Goal: Find specific page/section: Find specific page/section

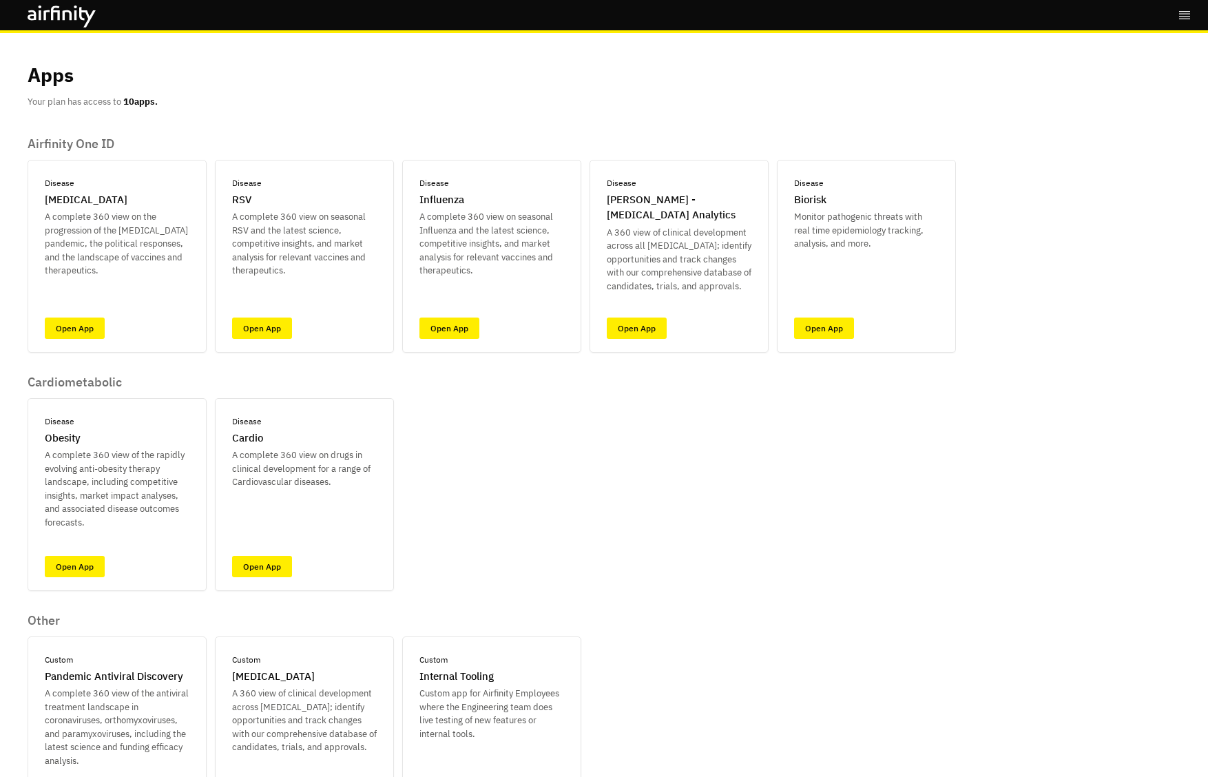
click at [1185, 14] on icon "right-menu" at bounding box center [1185, 15] width 14 height 14
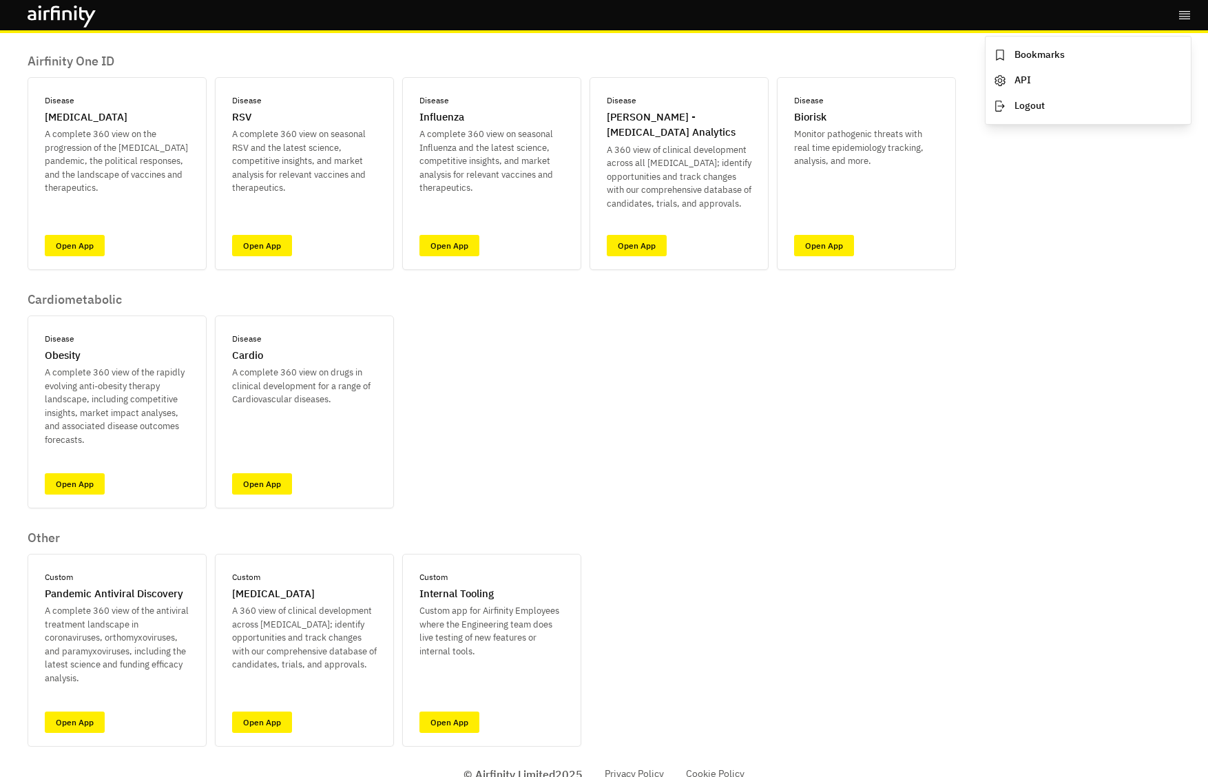
scroll to position [83, 0]
click at [472, 408] on div "Airfinity One ID Disease COVID-19 A complete 360 view on the progression of the…" at bounding box center [492, 399] width 928 height 693
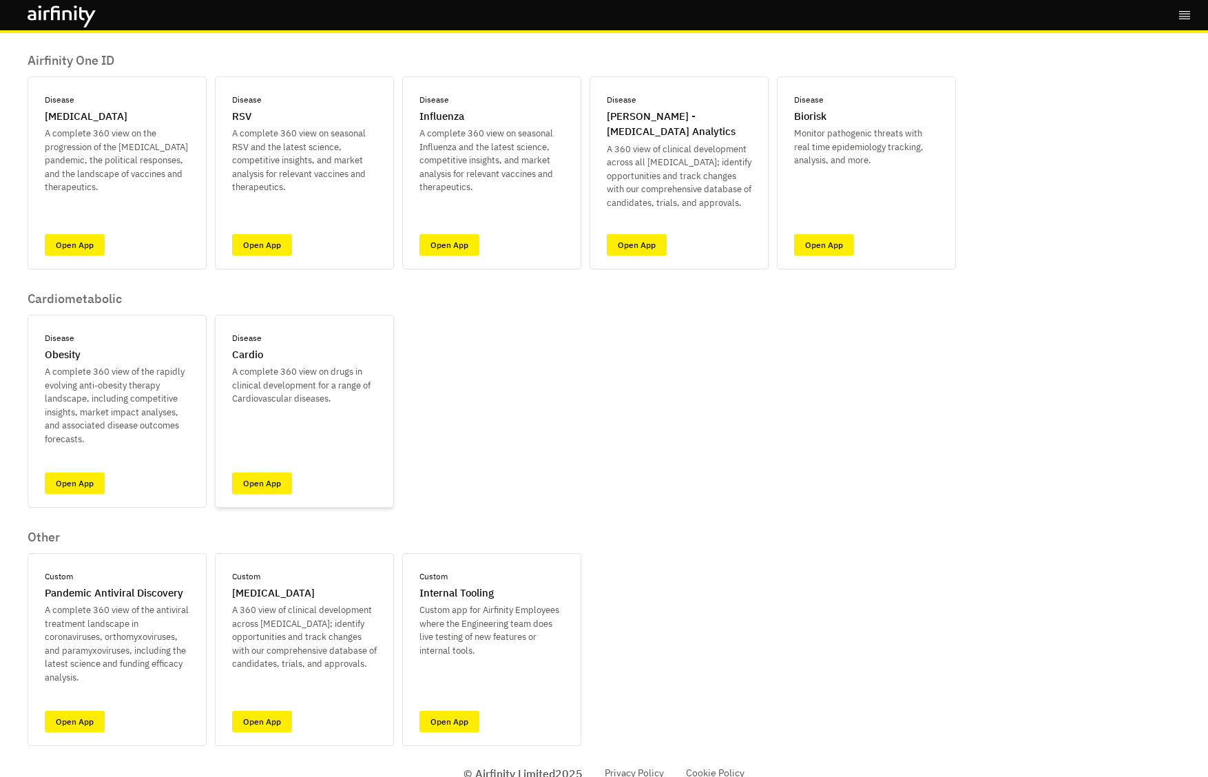
click at [277, 486] on link "Open App" at bounding box center [262, 483] width 60 height 21
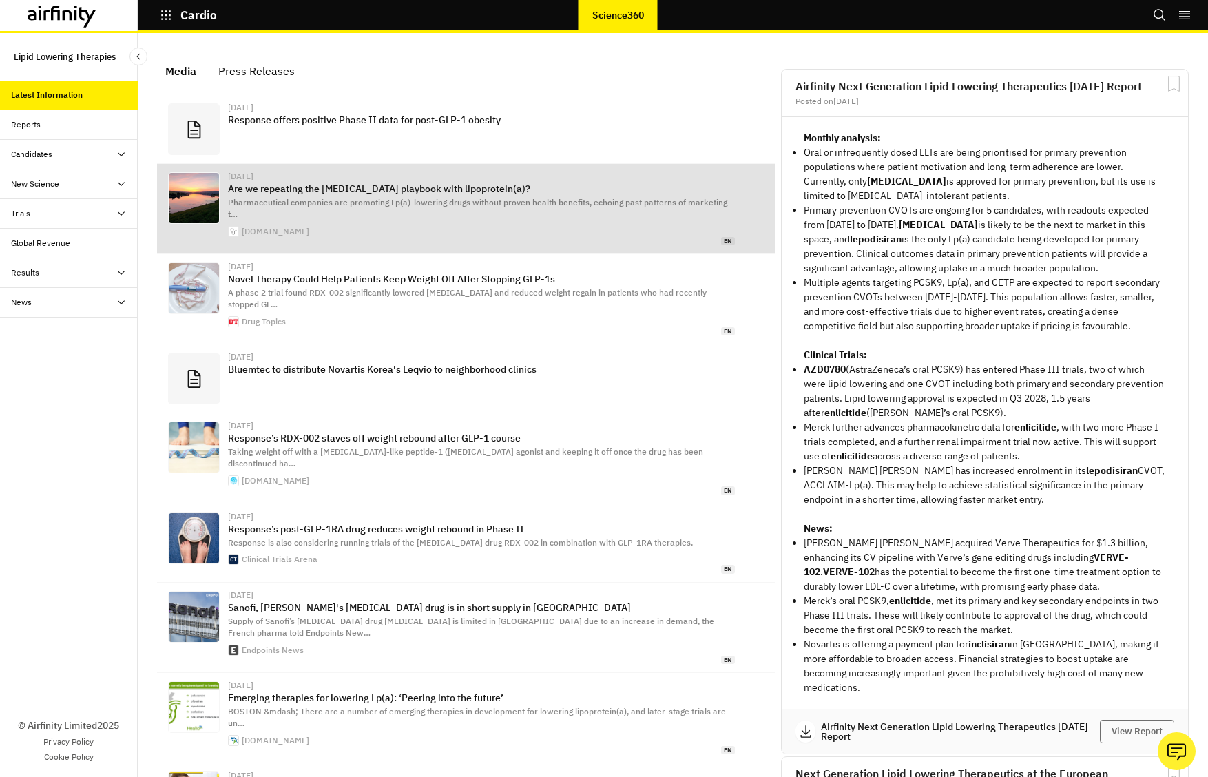
scroll to position [889, 413]
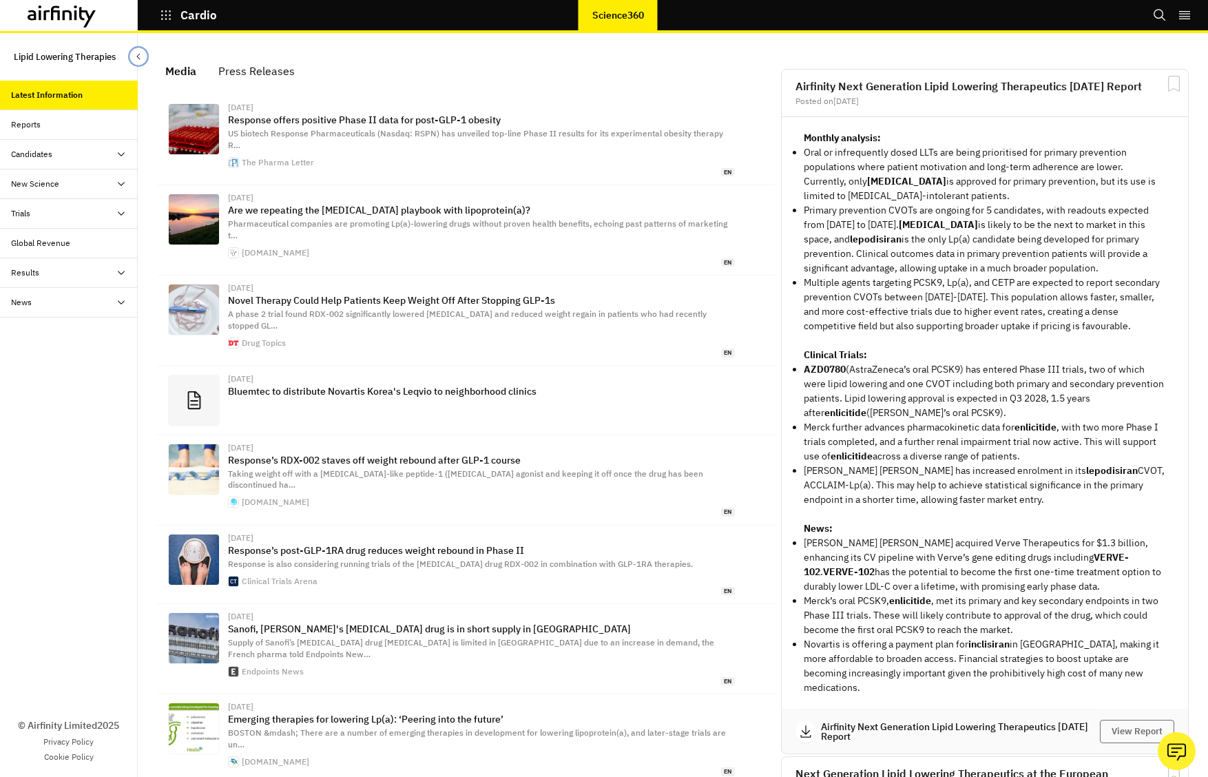
click at [138, 60] on icon "Close Sidebar" at bounding box center [139, 57] width 10 height 10
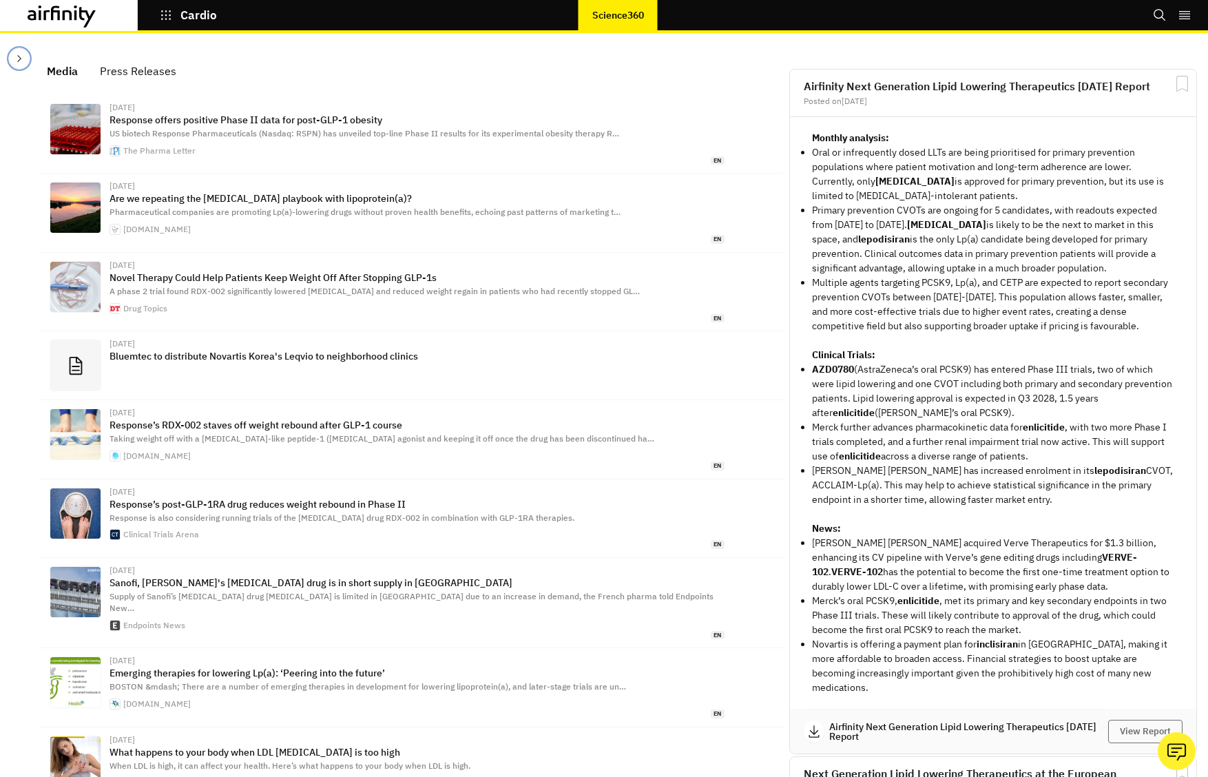
click at [17, 55] on icon "Close Sidebar" at bounding box center [19, 58] width 4 height 7
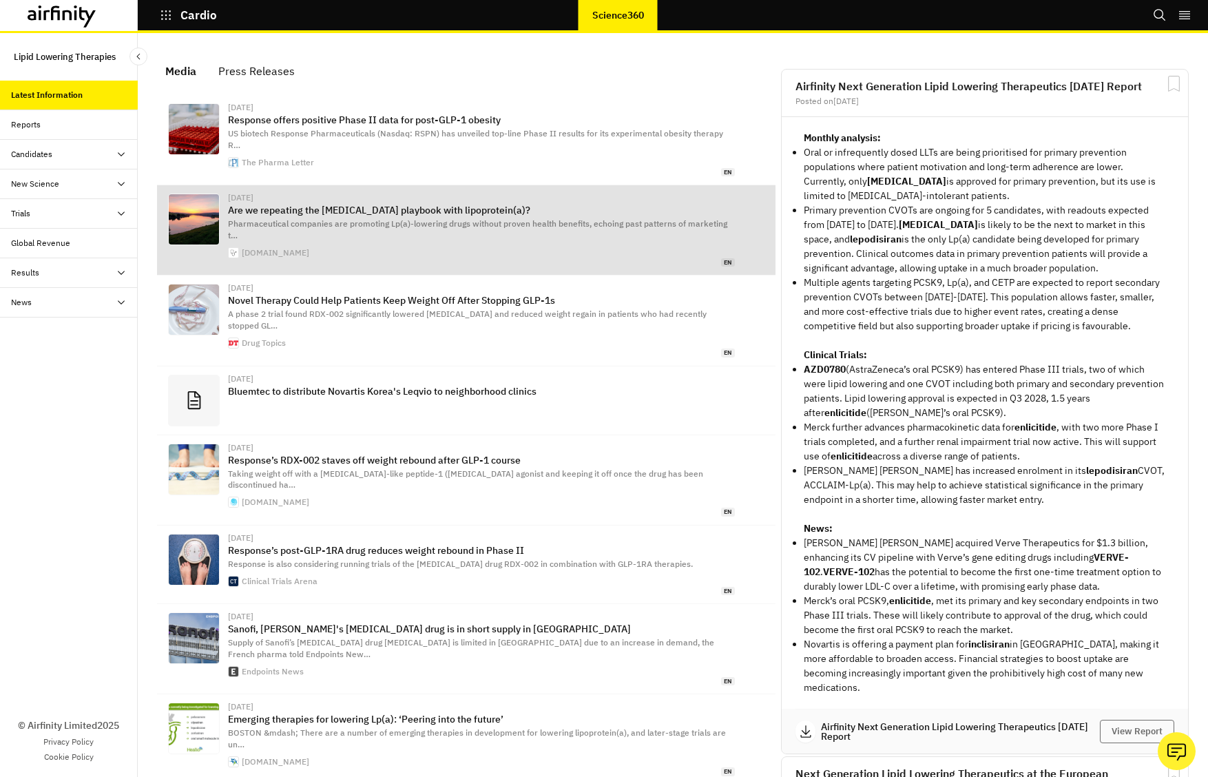
scroll to position [889, 413]
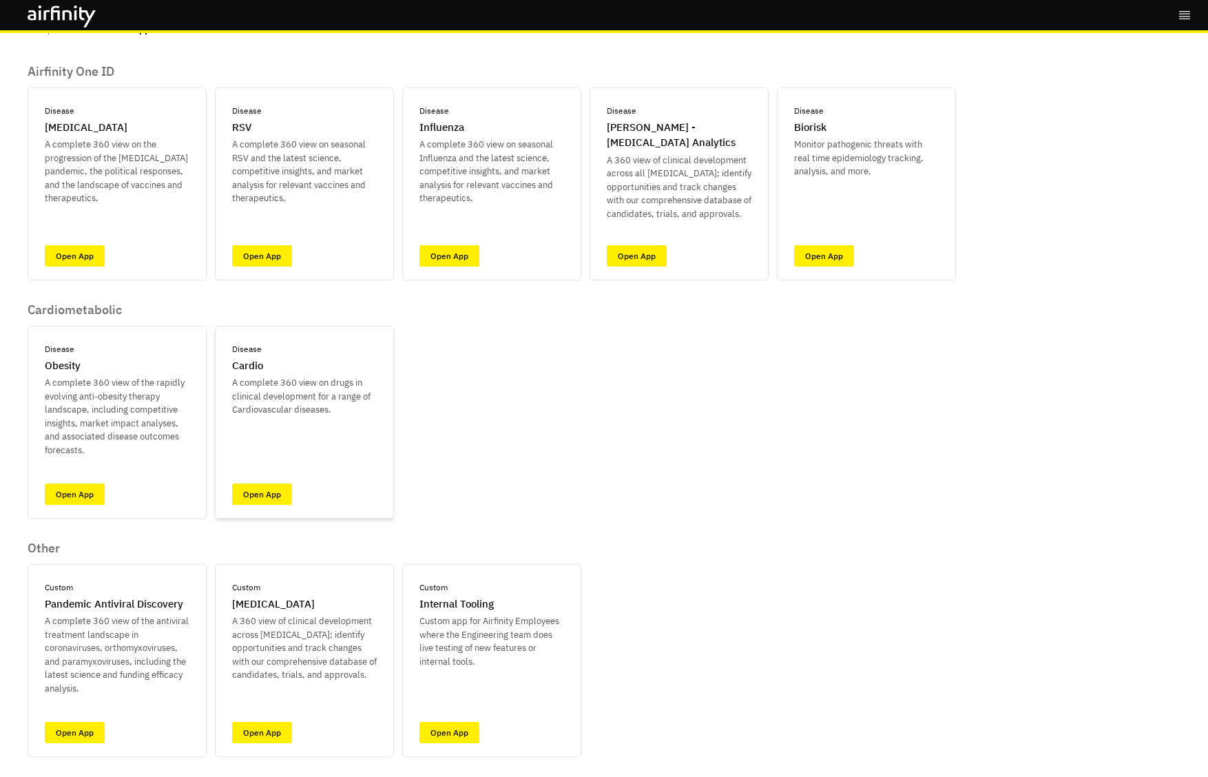
scroll to position [101, 0]
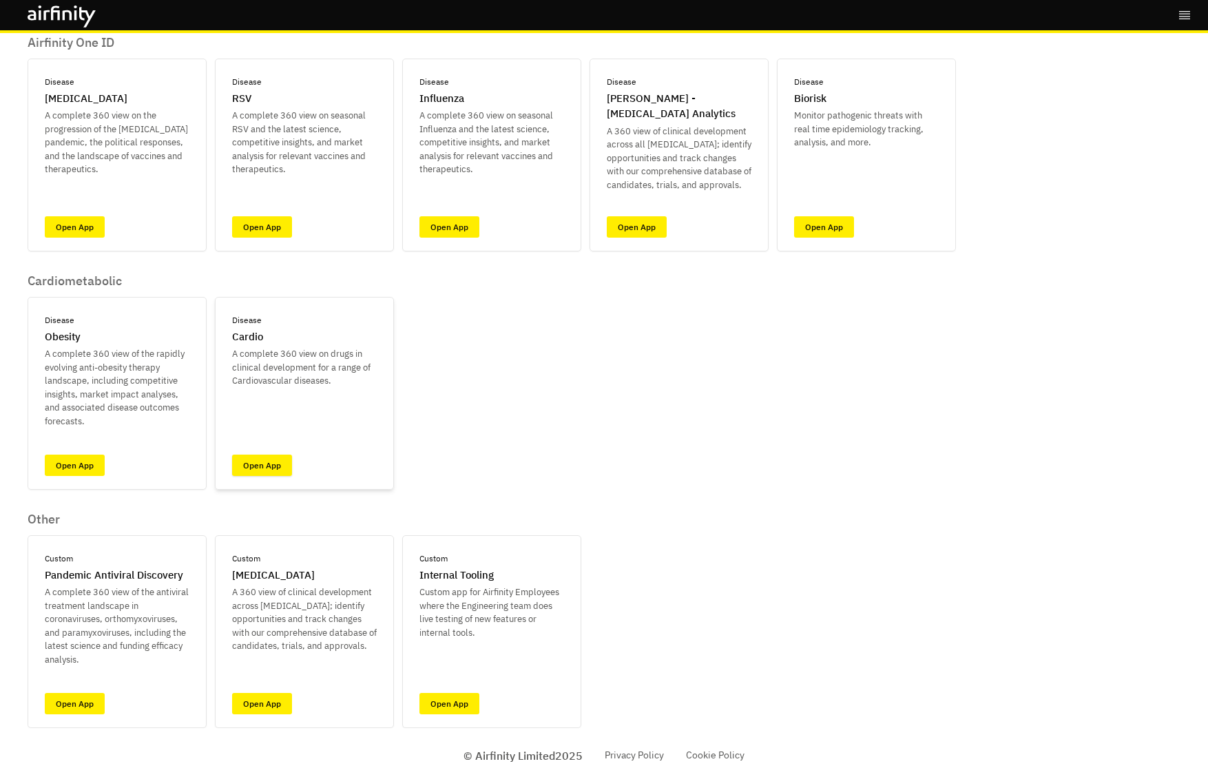
click at [248, 460] on link "Open App" at bounding box center [262, 465] width 60 height 21
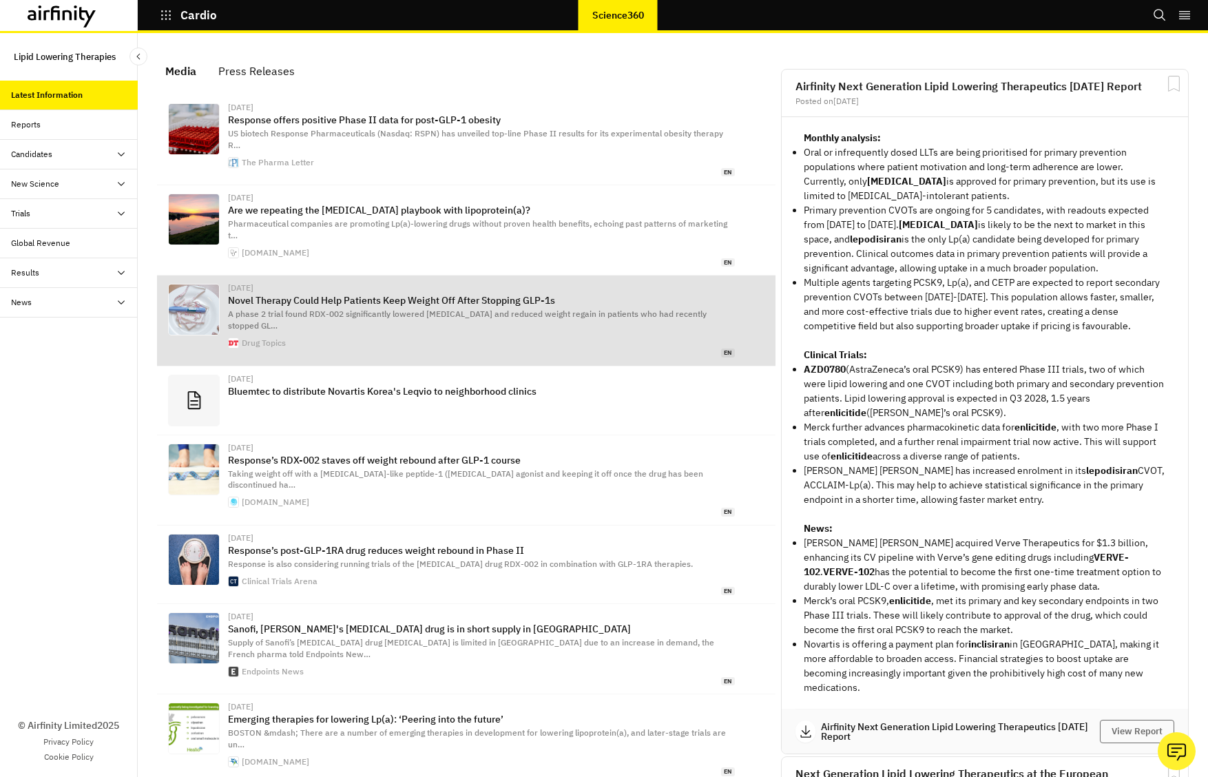
scroll to position [889, 413]
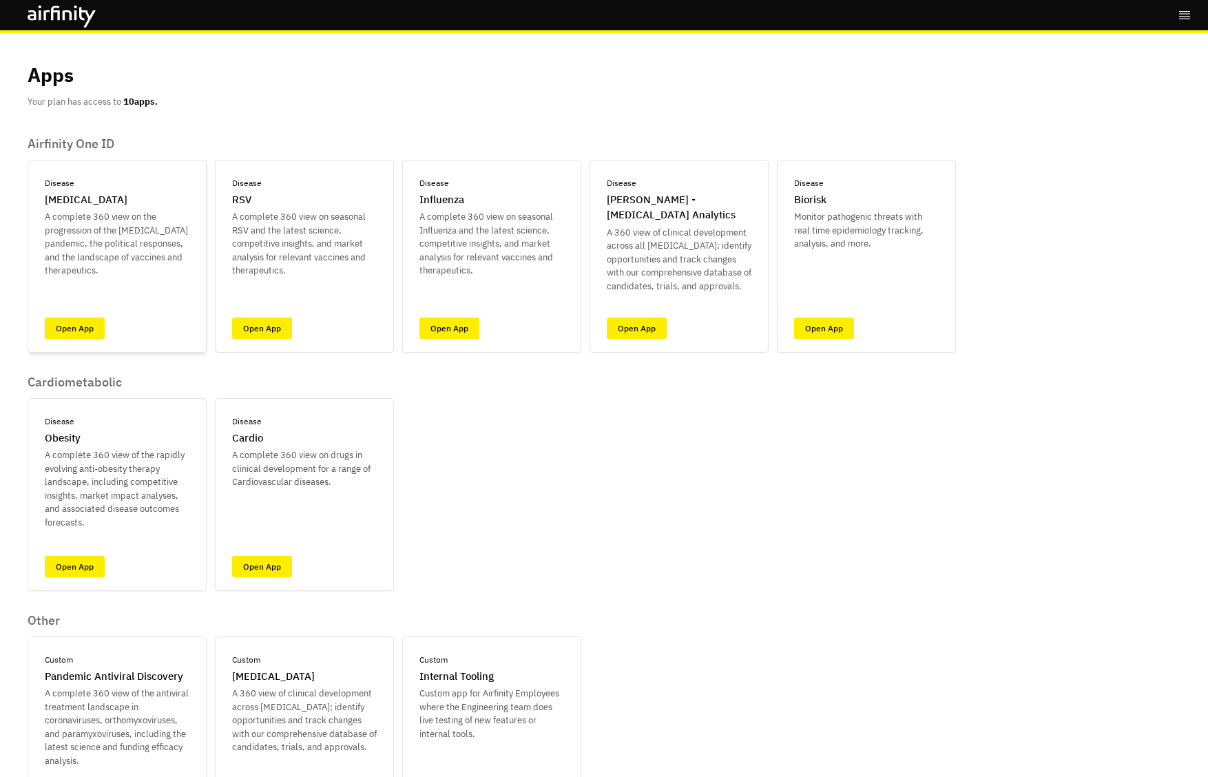
click at [77, 325] on link "Open App" at bounding box center [75, 328] width 60 height 21
